Goal: Book appointment/travel/reservation

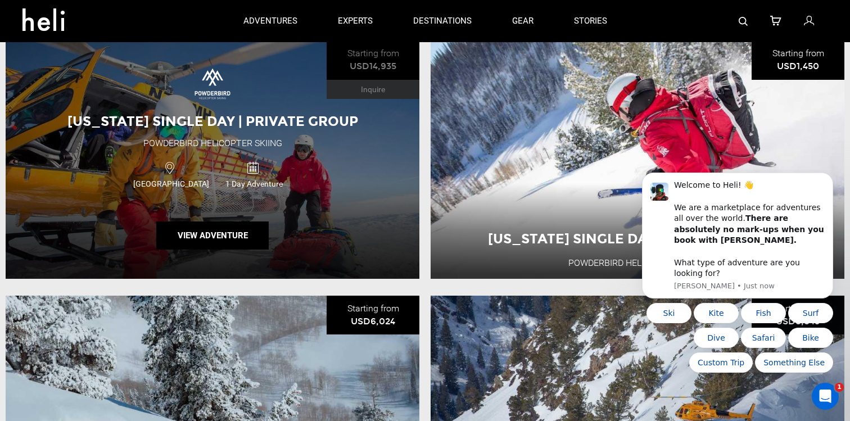
scroll to position [138, 0]
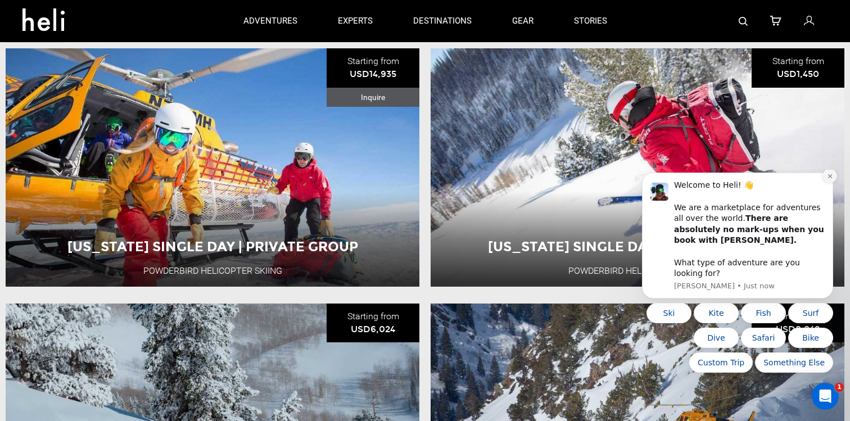
click at [833, 179] on icon "Dismiss notification" at bounding box center [830, 176] width 6 height 6
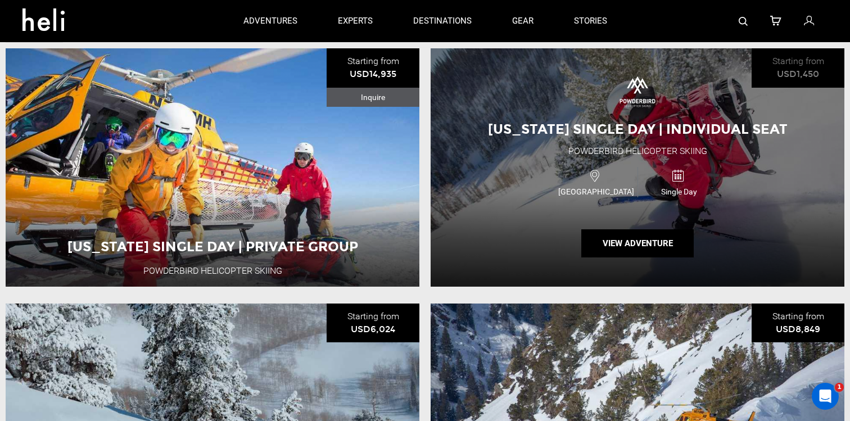
click at [776, 194] on div "[US_STATE] Single Day | Individual Seat Powderbird Helicopter Skiing [GEOGRAPHI…" at bounding box center [638, 167] width 414 height 238
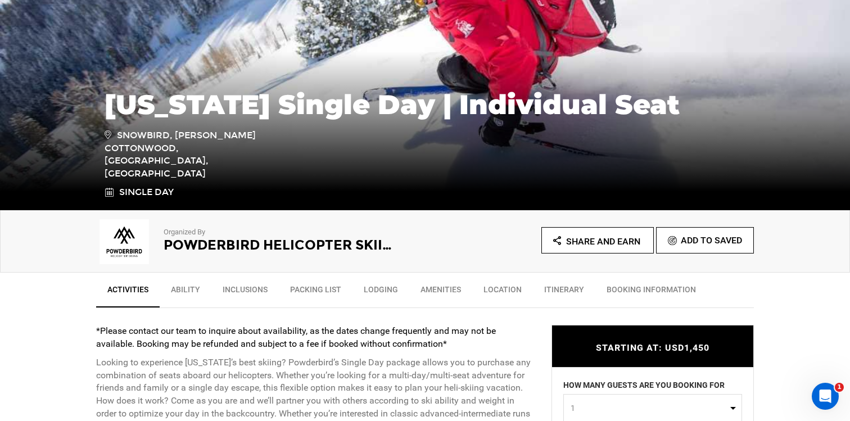
scroll to position [289, 0]
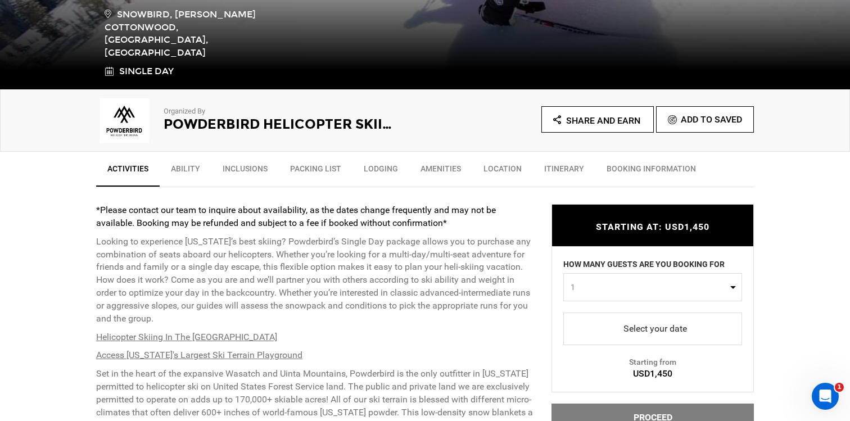
click at [643, 330] on span "select" at bounding box center [652, 329] width 161 height 18
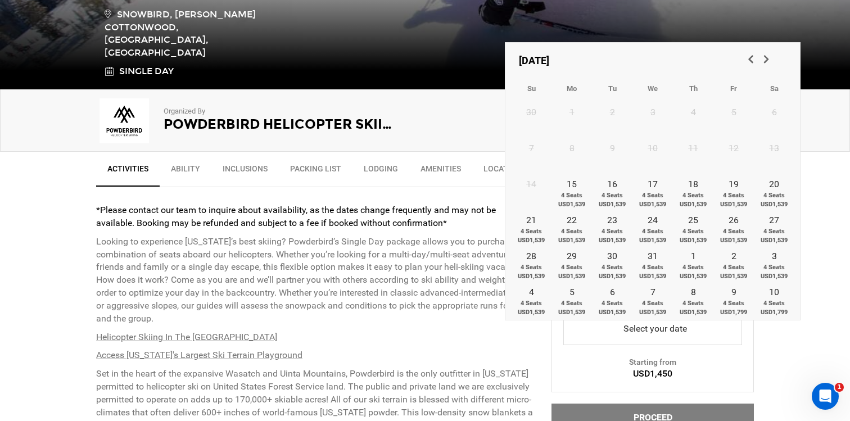
click at [764, 61] on span "Next" at bounding box center [764, 58] width 11 height 11
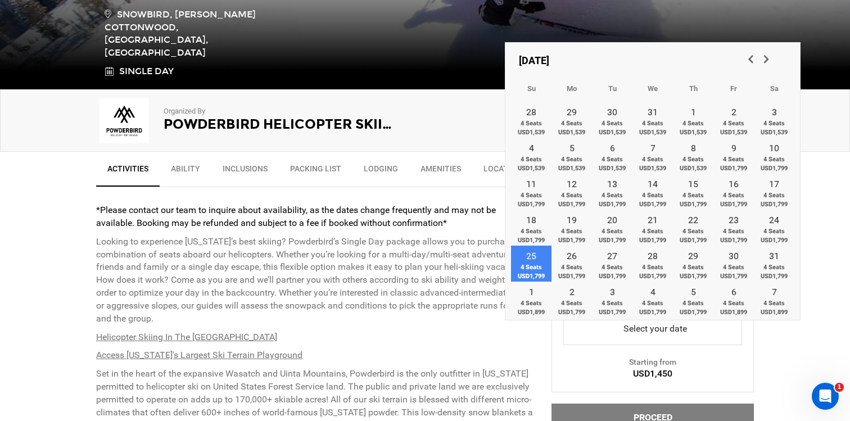
click at [539, 262] on link "25 4 Seats USD1,799" at bounding box center [531, 264] width 40 height 36
type input "[DATE]"
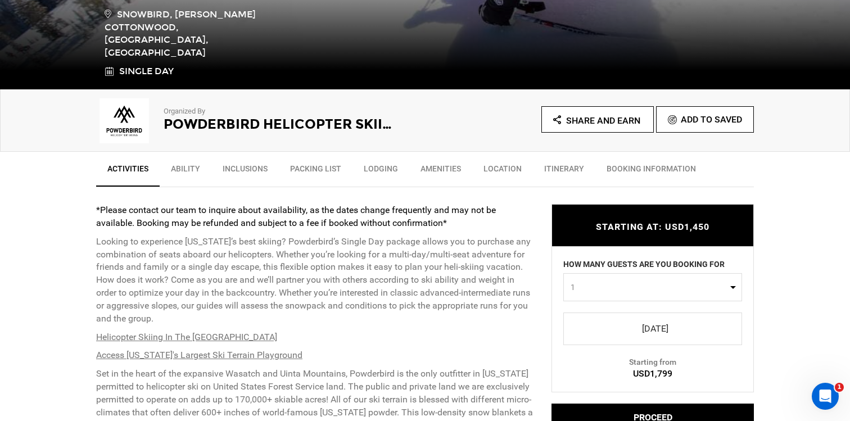
scroll to position [364, 0]
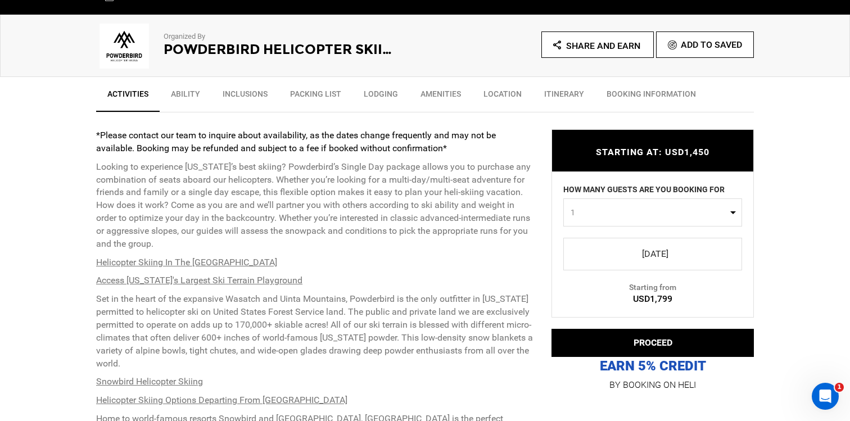
type input "Ski & Ride"
